Goal: Information Seeking & Learning: Learn about a topic

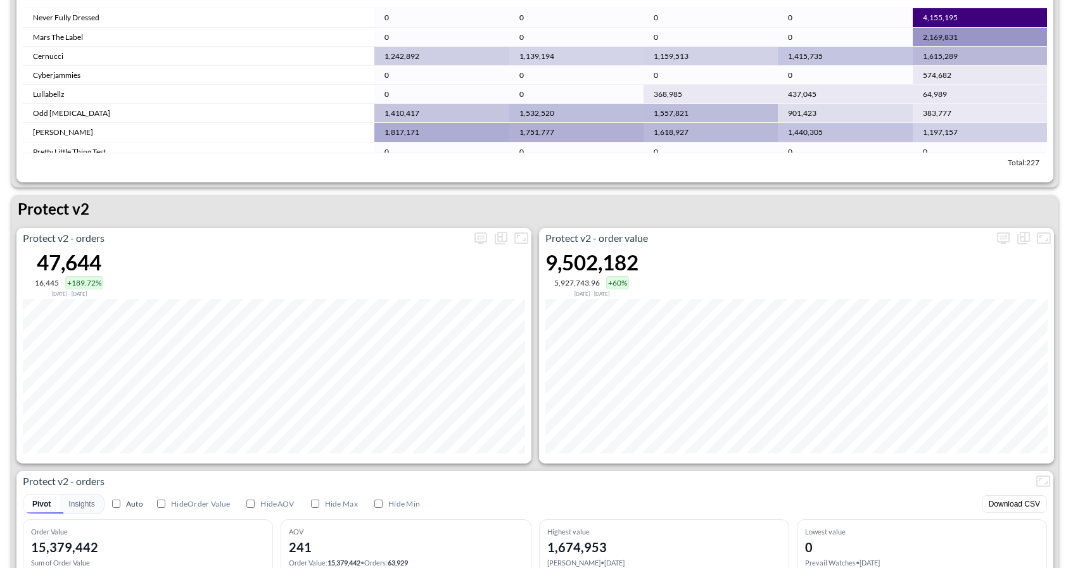
scroll to position [2273, 0]
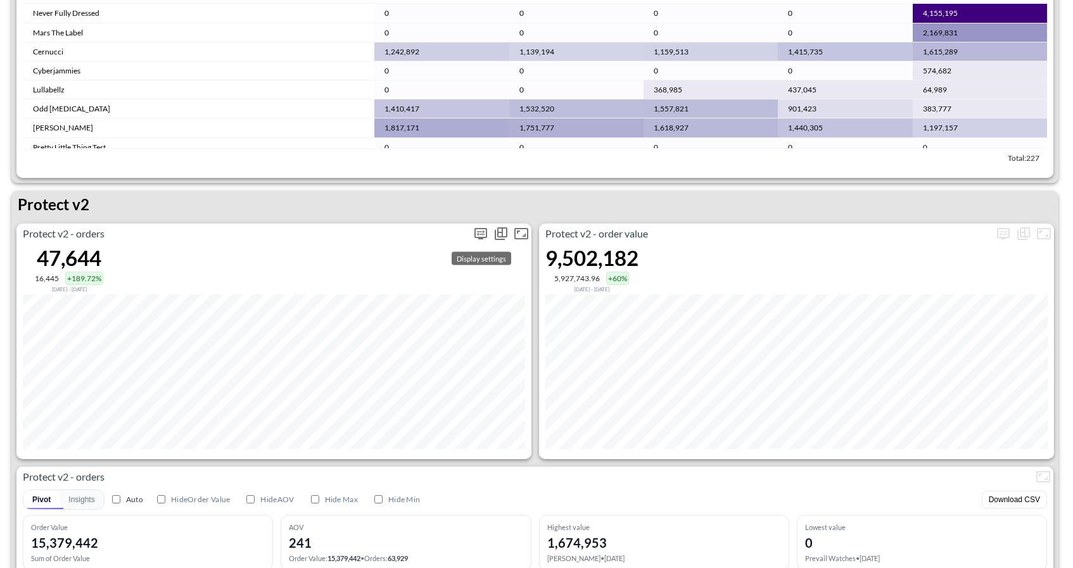
click at [477, 231] on icon "more" at bounding box center [480, 233] width 15 height 15
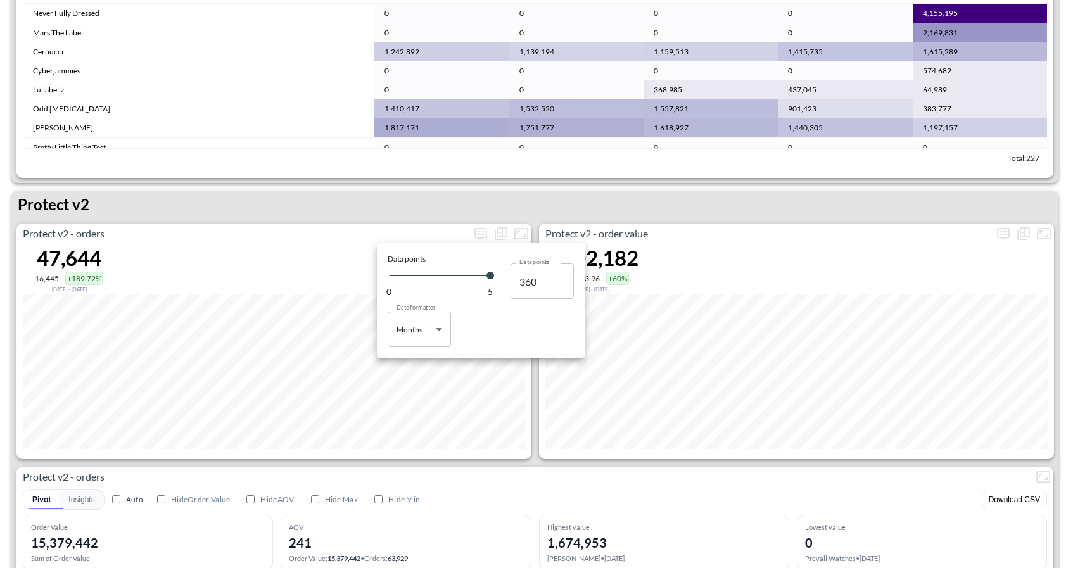
click at [447, 316] on body "BI.P.EYE, Interactive Analytics Dashboards 1 Filters Iso Date May 01, 2025 Glob…" at bounding box center [536, 284] width 1073 height 568
click at [408, 366] on div "Days" at bounding box center [406, 361] width 16 height 11
type input "Days"
type input "152"
click at [514, 461] on div at bounding box center [536, 284] width 1073 height 568
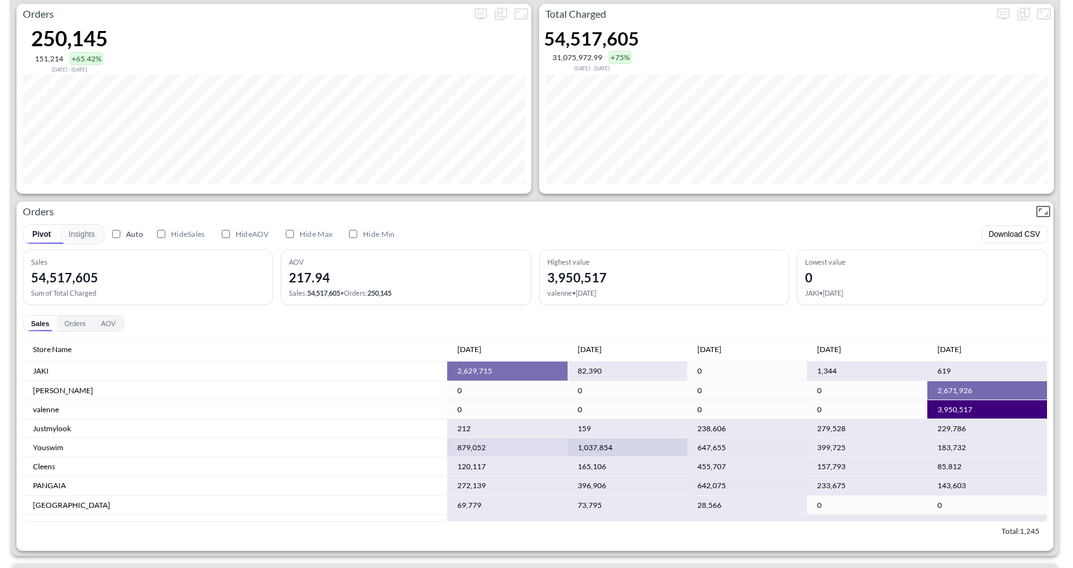
scroll to position [89, 0]
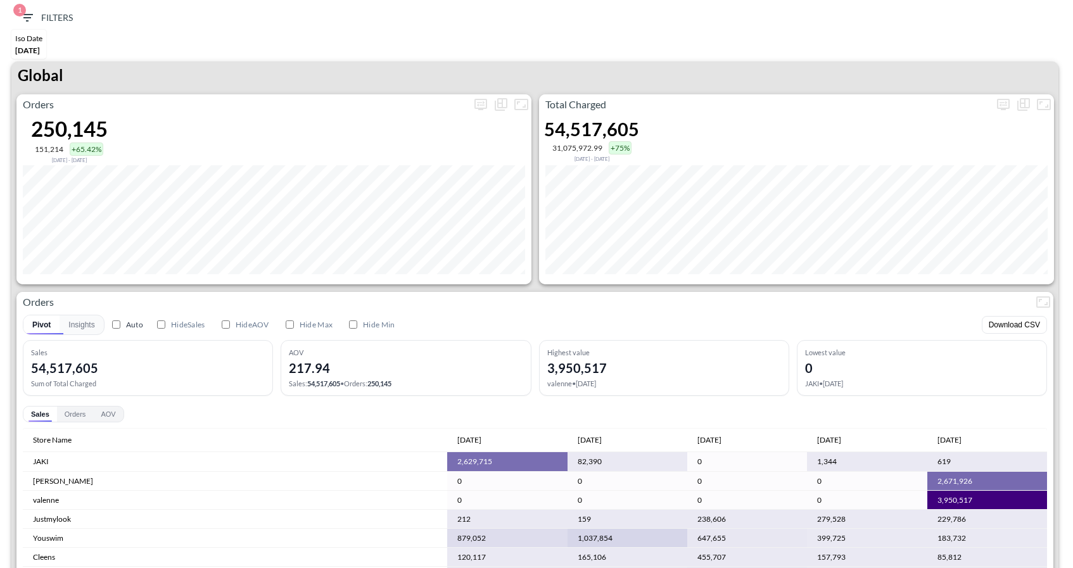
click at [747, 144] on div "Total Charged 54,517,605 31,075,972.99 +75% Nov 30, 2024 - May 01, 2025" at bounding box center [796, 189] width 515 height 190
click at [732, 58] on div "Iso Date May 01, 2025" at bounding box center [536, 46] width 1061 height 32
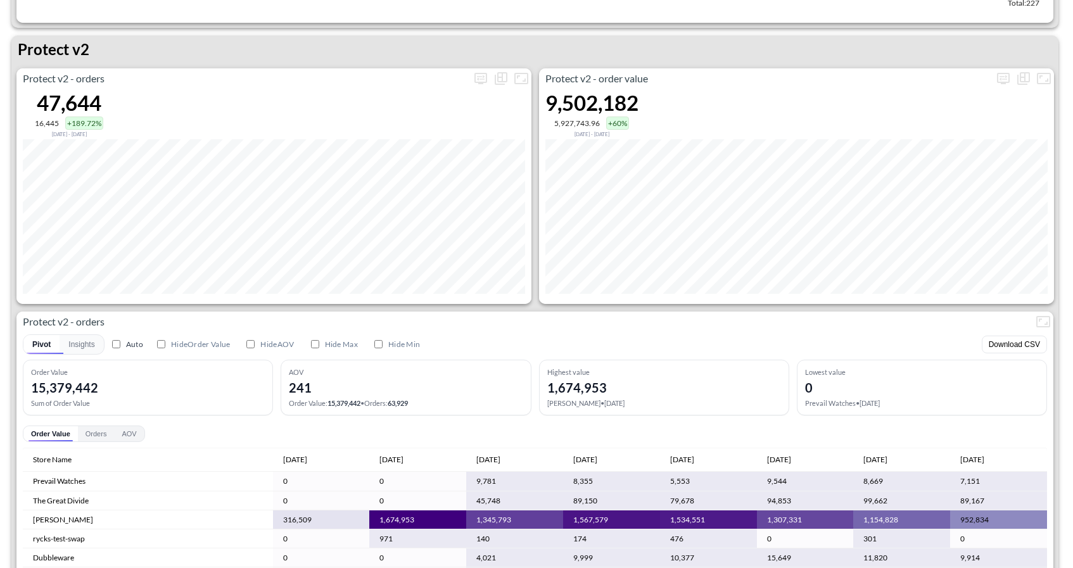
scroll to position [2576, 0]
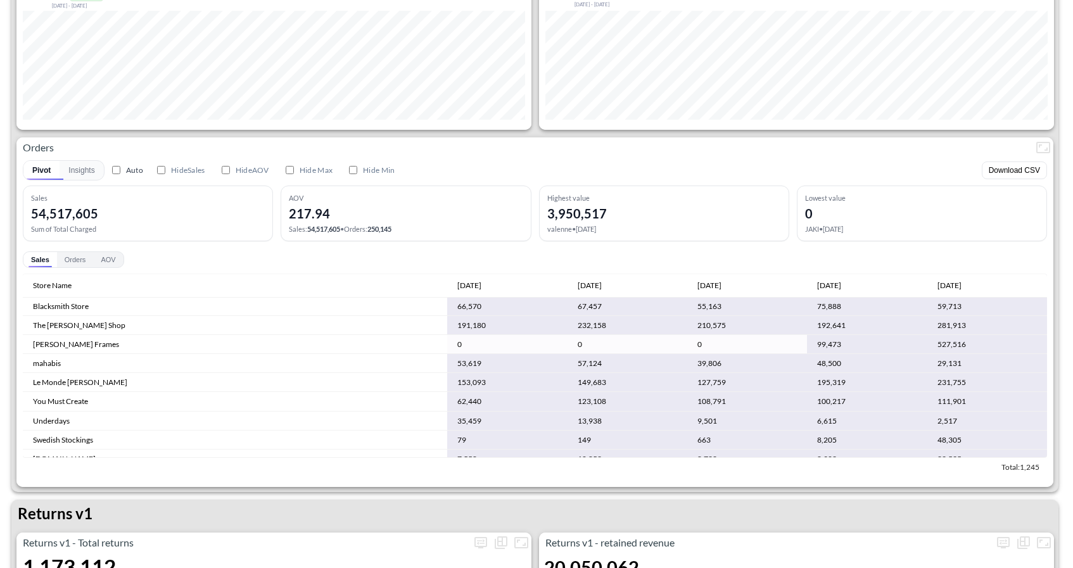
scroll to position [755, 0]
